Goal: Information Seeking & Learning: Understand process/instructions

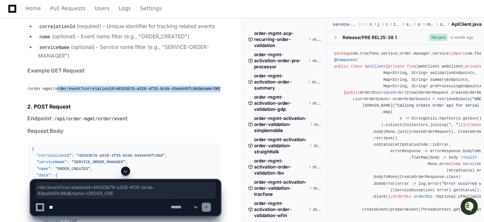
scroll to position [0, 27]
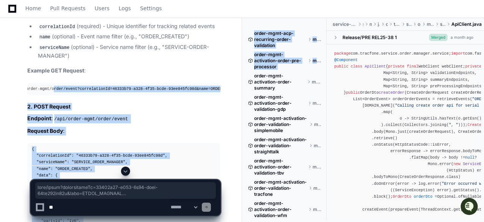
drag, startPoint x: 77, startPoint y: 85, endPoint x: 245, endPoint y: 85, distance: 168.5
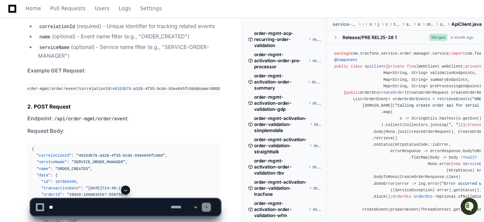
click at [34, 86] on div "GET /api/order-mgmt/order/event?correlationId= 46333b79 -a328-4f35-bcde-93ee845…" at bounding box center [97, 89] width 184 height 6
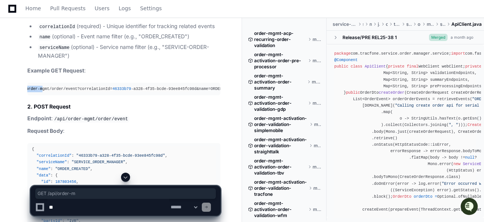
scroll to position [0, 0]
drag, startPoint x: 39, startPoint y: 85, endPoint x: 5, endPoint y: 84, distance: 33.4
click at [32, 86] on div "GET /api/order-mgmt/order/event?correlationId= 46333b79 -a328-4f35-bcde-93ee845…" at bounding box center [124, 89] width 184 height 6
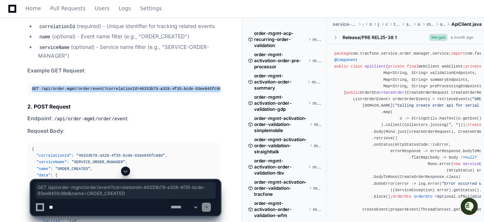
scroll to position [0, 27]
drag, startPoint x: 31, startPoint y: 85, endPoint x: 240, endPoint y: 85, distance: 209.1
copy div "GET /api/order-mgmt/order/event?correlationId= 46333b79 -a328-4f35-bcde-93ee845…"
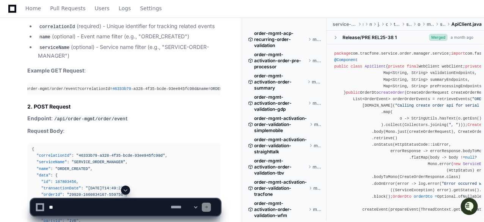
click at [107, 117] on code "/api/order-mgmt/order/event" at bounding box center [91, 119] width 77 height 7
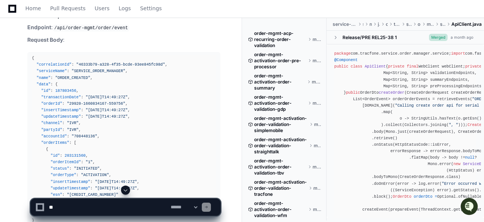
scroll to position [729, 0]
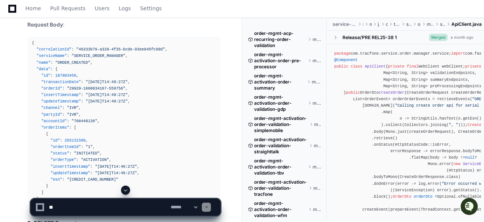
click at [58, 66] on div "{ "correlationId" : "46333b79-a328-4f35-bcde-93ee845fc98d" , "serviceName" : "S…" at bounding box center [124, 124] width 184 height 169
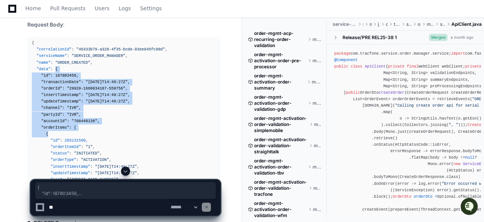
drag, startPoint x: 54, startPoint y: 65, endPoint x: 67, endPoint y: 128, distance: 64.3
click at [67, 128] on div "{ "correlationId" : "46333b79-a328-4f35-bcde-93ee845fc98d" , "serviceName" : "S…" at bounding box center [124, 124] width 184 height 169
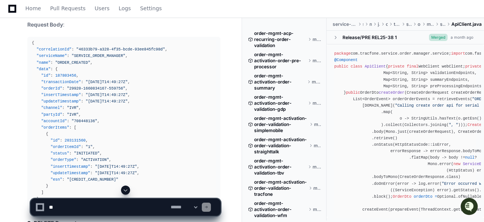
scroll to position [744, 0]
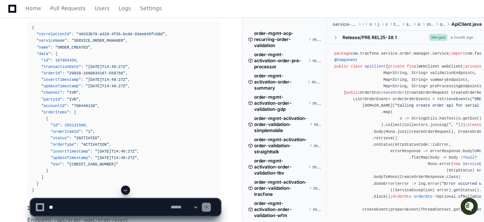
click at [106, 111] on div "{ "correlationId" : "46333b79-a328-4f35-bcde-93ee845fc98d" , "serviceName" : "S…" at bounding box center [124, 109] width 184 height 169
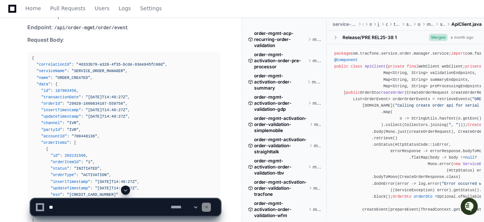
scroll to position [729, 0]
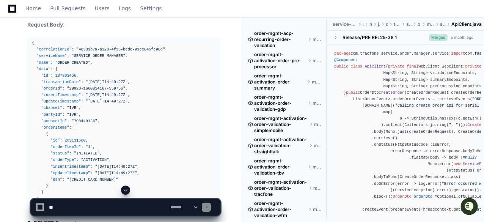
click at [57, 119] on span ""accountId"" at bounding box center [54, 121] width 26 height 5
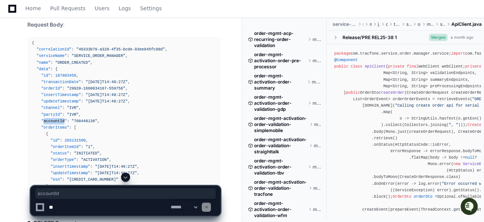
click at [57, 119] on span ""accountId"" at bounding box center [54, 121] width 26 height 5
copy span "accountId"
click at [49, 112] on span ""partyId"" at bounding box center [51, 114] width 21 height 5
copy span "partyId"
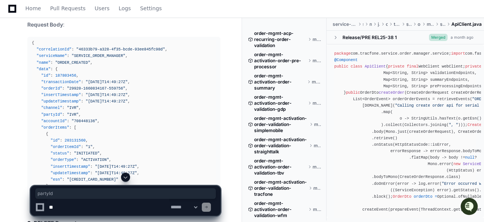
click at [50, 106] on span ""channel"" at bounding box center [51, 108] width 21 height 5
copy span "channel"
click at [54, 99] on span ""updateTimestamp"" at bounding box center [61, 101] width 40 height 5
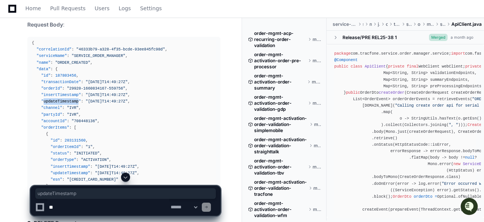
copy span "updateTimestamp"
click at [49, 125] on span ""orderItems"" at bounding box center [55, 127] width 28 height 5
copy span "orderItems"
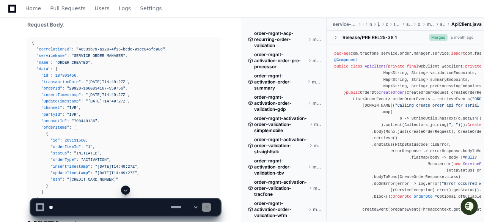
click at [85, 86] on span ""29920-1660834167-559756"" at bounding box center [96, 88] width 58 height 5
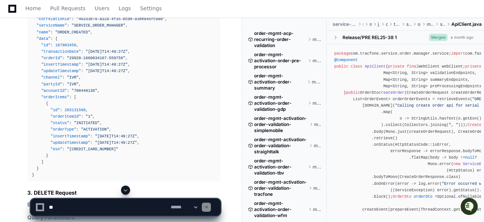
scroll to position [774, 0]
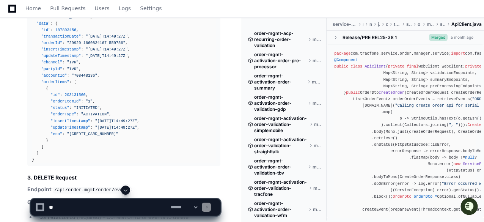
click at [69, 99] on span ""orderItemId"" at bounding box center [65, 101] width 30 height 5
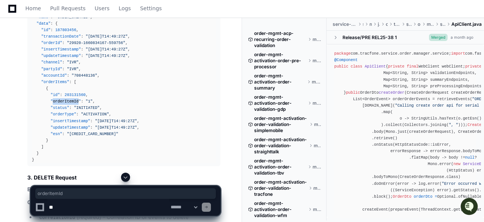
copy span "orderItemId"
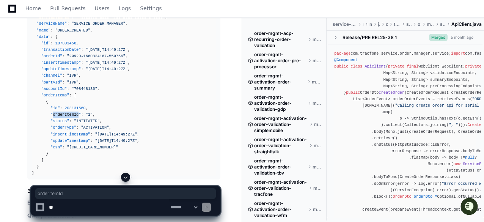
scroll to position [765, 0]
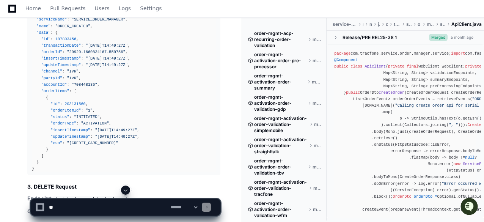
click at [74, 63] on span ""updateTimestamp"" at bounding box center [61, 65] width 40 height 5
click at [53, 50] on span ""orderId"" at bounding box center [51, 52] width 21 height 5
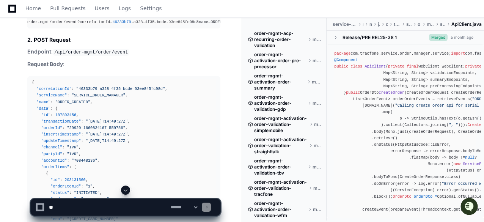
scroll to position [674, 0]
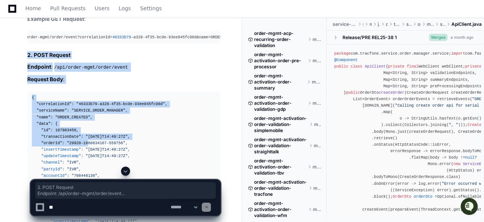
drag, startPoint x: 24, startPoint y: 52, endPoint x: 84, endPoint y: 142, distance: 107.5
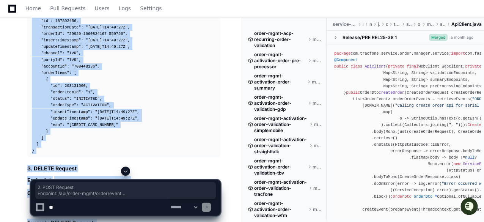
scroll to position [800, 0]
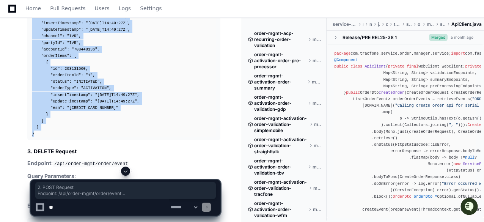
copy article "2. POST Request Endpoint : /api/order-mgmt/order/event Request Body : { "correl…"
click at [147, 105] on div "{ "correlationId" : "46333b79-a328-4f35-bcde-93ee845fc98d" , "serviceName" : "S…" at bounding box center [124, 52] width 184 height 169
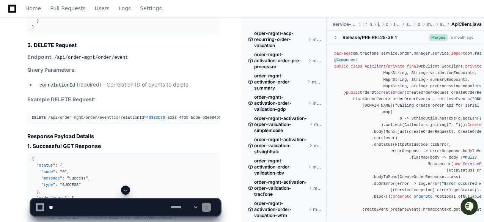
scroll to position [922, 0]
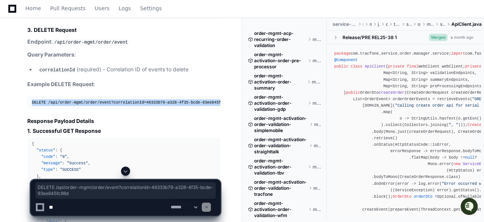
drag, startPoint x: 31, startPoint y: 98, endPoint x: 138, endPoint y: 110, distance: 107.8
click at [239, 95] on div "dudekula.idurbasha@verizon.com 2 minutes ago /api/order-mgmt/order/event for th…" at bounding box center [121, 109] width 242 height 1902
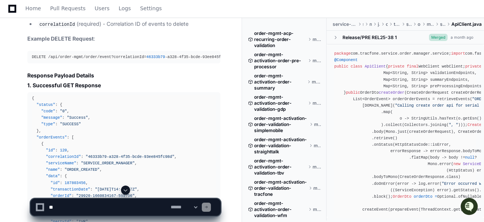
scroll to position [983, 0]
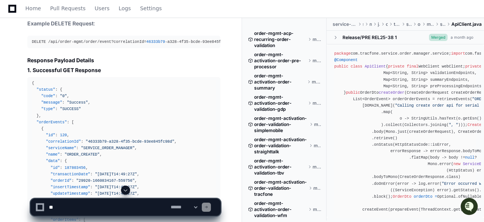
click at [74, 129] on div "{ "status" : { "code" : "0" , "message" : "Success" , "type" : "SUCCESS" } , "o…" at bounding box center [124, 200] width 184 height 241
click at [135, 108] on div "{ "status" : { "code" : "0" , "message" : "Success" , "type" : "SUCCESS" } , "o…" at bounding box center [124, 200] width 184 height 241
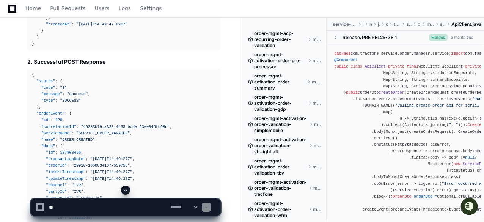
scroll to position [1271, 0]
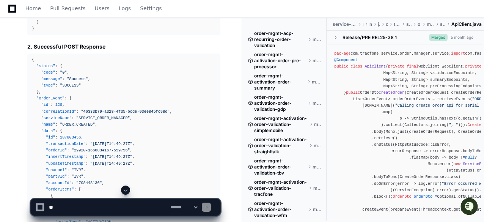
click at [33, 43] on h4 "2. Successful POST Response" at bounding box center [123, 47] width 193 height 8
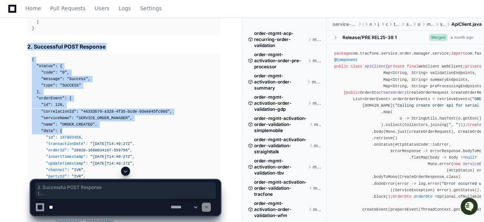
drag, startPoint x: 26, startPoint y: 42, endPoint x: 110, endPoint y: 130, distance: 121.9
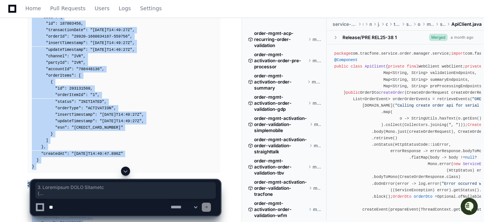
scroll to position [1391, 0]
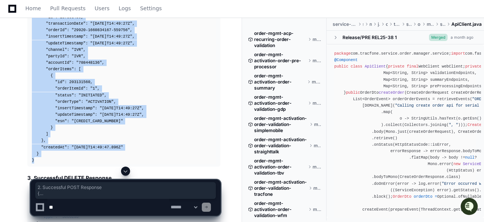
copy article "2. Successful POST Response { "status" : { "code" : "0" , "message" : "Success"…"
click at [82, 82] on div "{ "status" : { "code" : "0" , "message" : "Success" , "type" : "SUCCESS" } , "o…" at bounding box center [124, 49] width 184 height 227
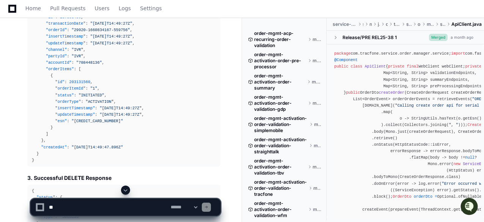
click at [93, 103] on div "{ "status" : { "code" : "0" , "message" : "Success" , "type" : "SUCCESS" } , "o…" at bounding box center [124, 49] width 184 height 227
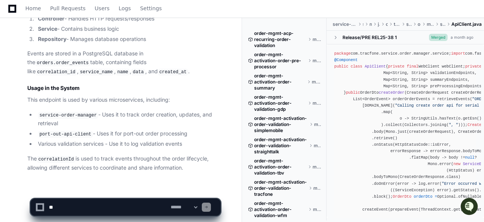
scroll to position [1761, 0]
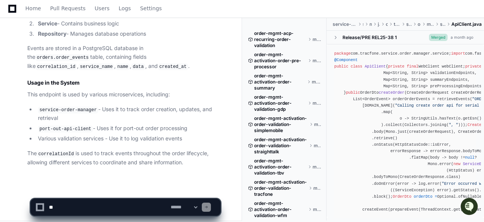
click at [118, 90] on p "This endpoint is used by various microservices, including:" at bounding box center [123, 94] width 193 height 9
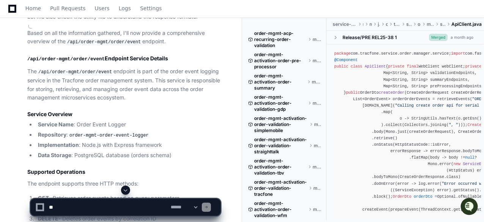
scroll to position [349, 0]
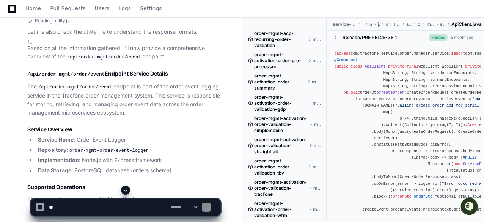
click at [150, 88] on p "The /api/order-mgmt/order/event endpoint is part of the order event logging ser…" at bounding box center [123, 99] width 193 height 35
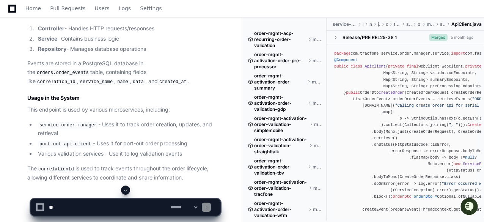
scroll to position [1761, 0]
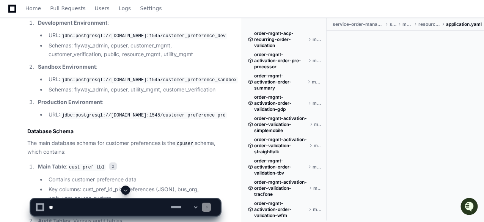
click at [151, 71] on p "Sandbox Environment :" at bounding box center [129, 67] width 183 height 9
click at [114, 39] on code "jdbc:postgresql://customer-preference-dev.tracfone.com:1545/customer_preference…" at bounding box center [143, 36] width 167 height 7
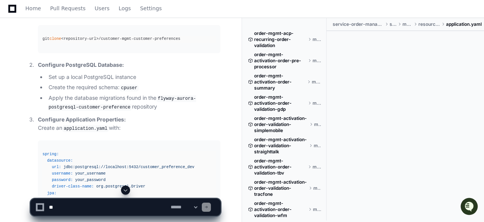
scroll to position [2892, 0]
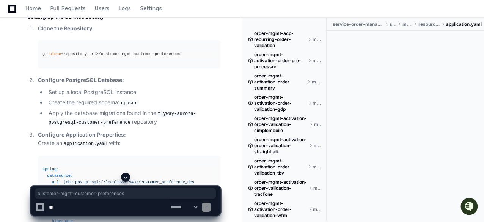
drag, startPoint x: 100, startPoint y: 91, endPoint x: 181, endPoint y: 91, distance: 80.5
click at [181, 57] on div "git clone <repository-url>/customer-mgmt-customer-preferences" at bounding box center [129, 54] width 173 height 6
copy div "customer-mgmt-customer-preferences"
click at [175, 68] on pre "git clone <repository-url>/customer-mgmt-customer-preferences" at bounding box center [129, 54] width 183 height 28
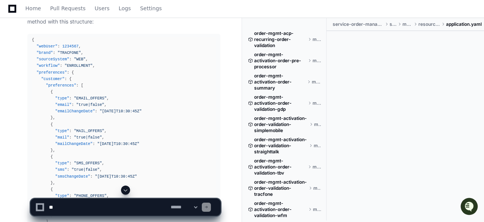
scroll to position [1981, 0]
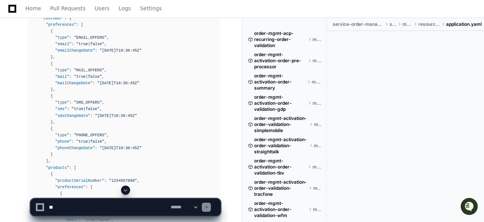
scroll to position [2072, 0]
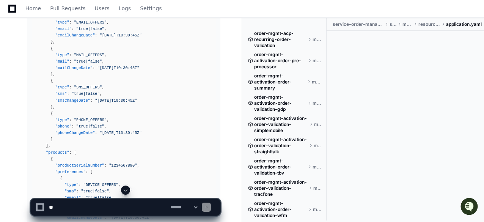
click at [128, 38] on span ""[DATE]T10:30:45Z"" at bounding box center [121, 35] width 42 height 5
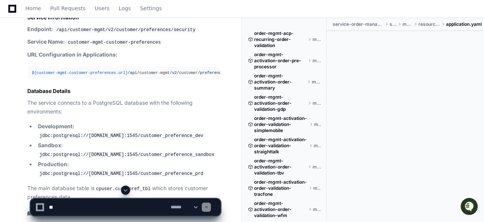
scroll to position [1799, 0]
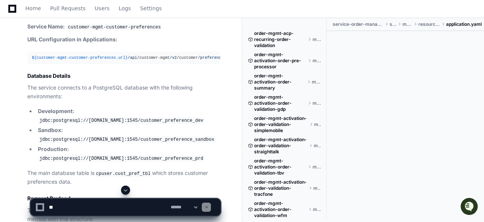
click at [153, 44] on p "URL Configuration in Applications:" at bounding box center [123, 39] width 193 height 9
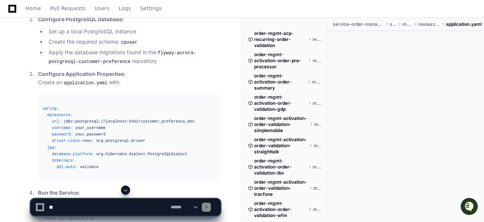
scroll to position [2983, 0]
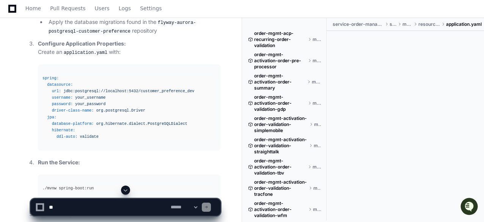
click at [132, 210] on textarea at bounding box center [108, 207] width 122 height 17
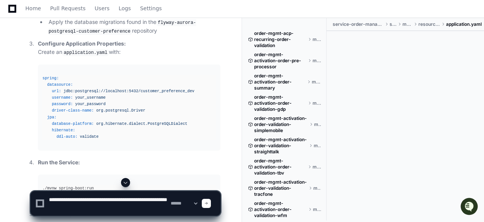
type textarea "**********"
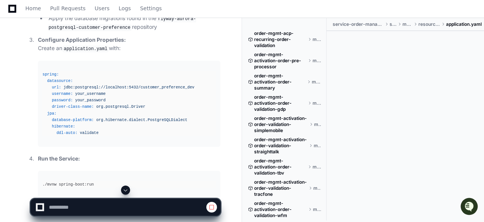
click at [128, 189] on span at bounding box center [126, 190] width 6 height 6
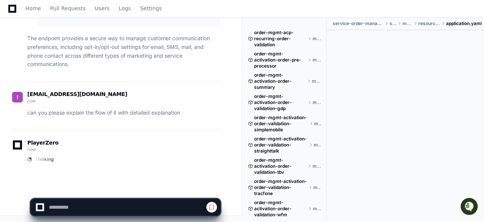
click at [151, 61] on p "The endpoint provides a secure way to manage customer communication preferences…" at bounding box center [123, 51] width 193 height 35
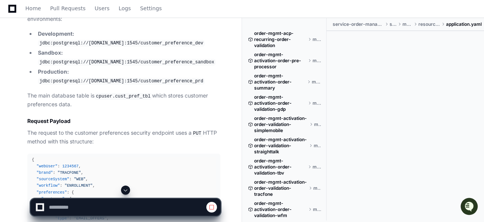
scroll to position [1888, 0]
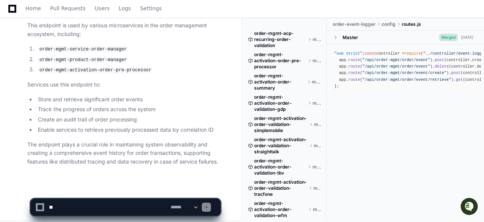
click at [181, 96] on li "Store and retrieve significant order events" at bounding box center [128, 99] width 185 height 9
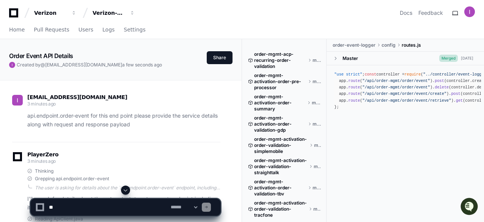
scroll to position [15, 0]
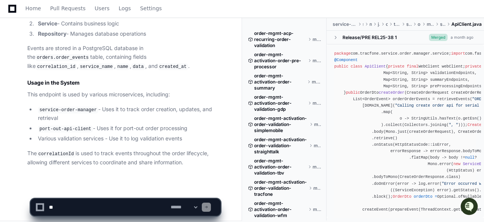
scroll to position [0, 27]
click at [156, 105] on li "service-order-manager - Uses it to track order creation, updates, and retrieval" at bounding box center [128, 113] width 185 height 17
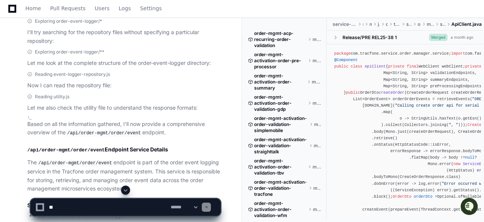
scroll to position [319, 0]
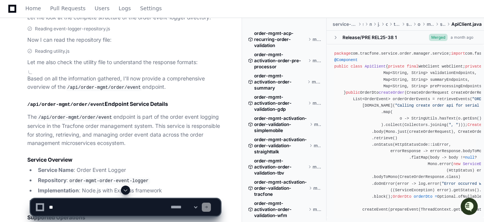
click at [153, 114] on p "The /api/order-mgmt/order/event endpoint is part of the order event logging ser…" at bounding box center [123, 130] width 193 height 35
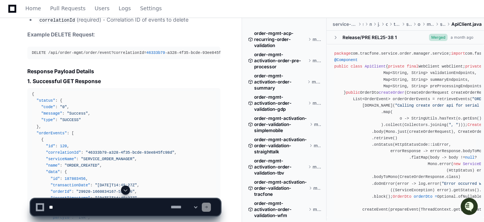
scroll to position [987, 0]
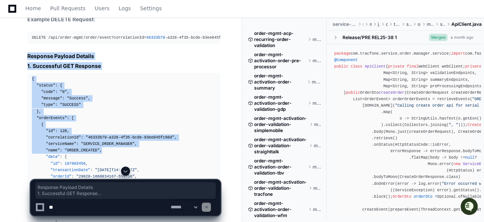
drag, startPoint x: 22, startPoint y: 53, endPoint x: 125, endPoint y: 149, distance: 141.0
click at [125, 149] on div "Based on all the information gathered, I'll now provide a comprehensive overvie…" at bounding box center [116, 172] width 208 height 1539
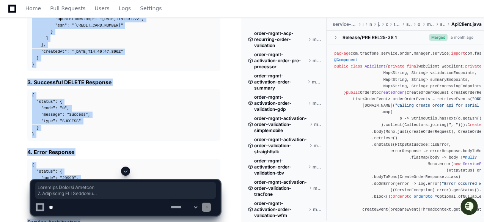
scroll to position [1499, 0]
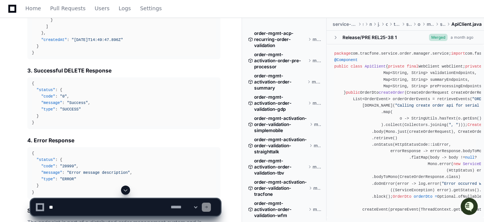
click at [134, 137] on h4 "4. Error Response" at bounding box center [123, 141] width 193 height 8
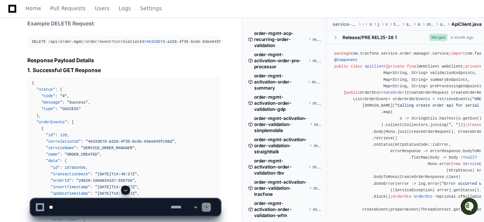
scroll to position [967, 0]
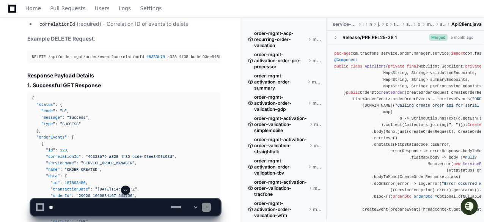
click at [107, 211] on textarea at bounding box center [108, 207] width 122 height 17
type textarea "**********"
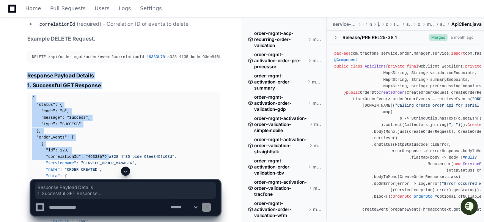
drag, startPoint x: 25, startPoint y: 71, endPoint x: 103, endPoint y: 154, distance: 113.9
click at [103, 154] on div "Based on all the information gathered, I'll now provide a comprehensive overvie…" at bounding box center [116, 191] width 208 height 1539
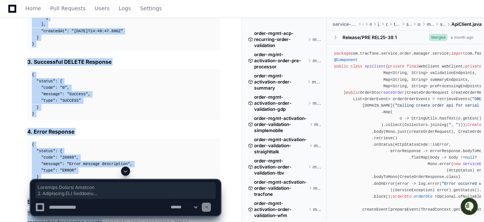
scroll to position [1516, 0]
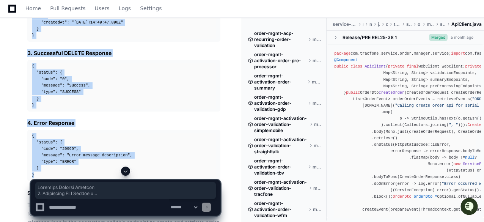
copy article "Response Payload Details 1. Successful GET Response { "status" : { "code" : "0"…"
click at [168, 142] on div "{ "status" : { "code" : "20999" , "message" : "Error message description" , "ty…" at bounding box center [124, 156] width 184 height 46
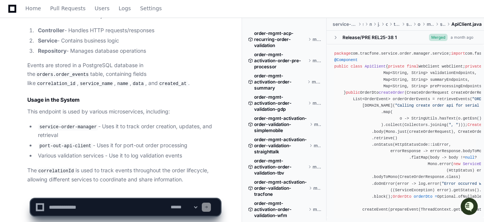
scroll to position [1759, 0]
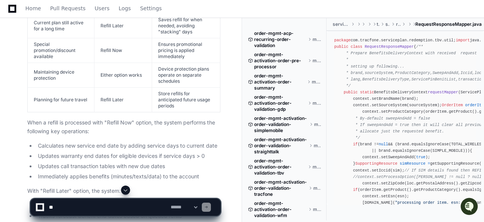
scroll to position [974, 0]
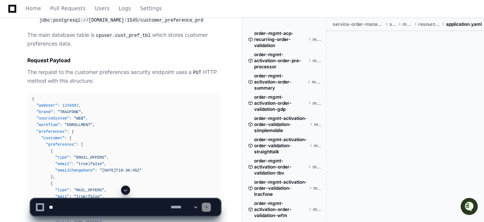
click at [150, 85] on p "The request to the customer preferences security endpoint uses a PUT HTTP metho…" at bounding box center [123, 76] width 193 height 17
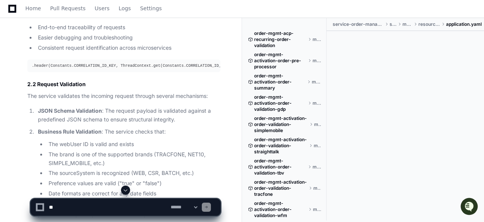
scroll to position [3634, 0]
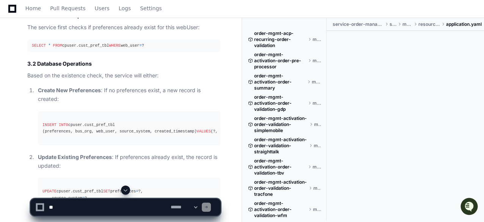
scroll to position [3861, 0]
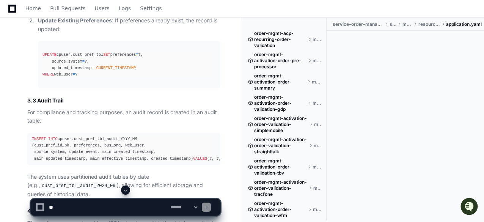
scroll to position [3998, 0]
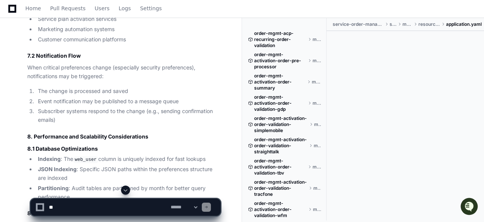
scroll to position [5302, 0]
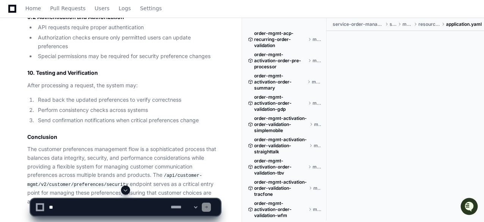
scroll to position [5651, 0]
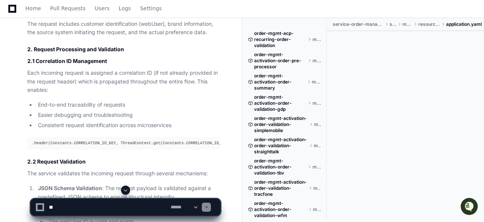
scroll to position [3526, 0]
